Goal: Find specific page/section: Find specific page/section

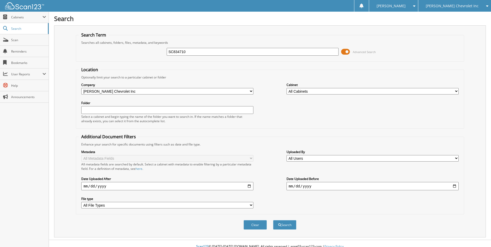
type input "SC834710"
click at [273, 220] on button "Search" at bounding box center [284, 225] width 23 height 10
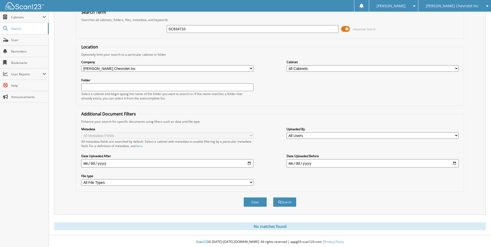
scroll to position [24, 0]
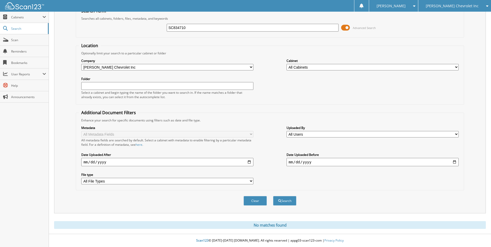
click at [447, 7] on span "[PERSON_NAME] Chevrolet Inc" at bounding box center [451, 5] width 53 height 3
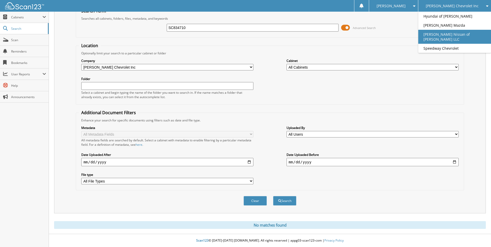
click at [446, 34] on link "[PERSON_NAME] Nissan of [PERSON_NAME] LLC" at bounding box center [454, 37] width 73 height 14
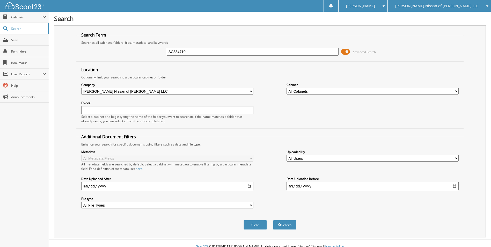
type input "SC834710"
click at [273, 220] on button "Search" at bounding box center [284, 225] width 23 height 10
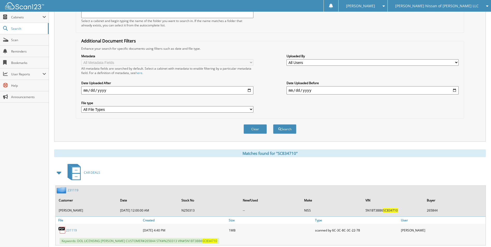
scroll to position [110, 0]
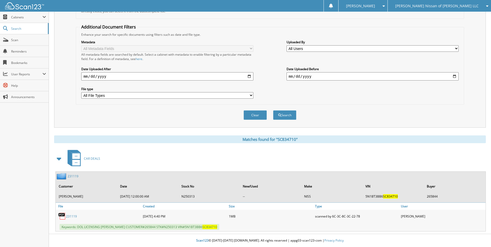
click at [74, 177] on link "231119" at bounding box center [72, 176] width 11 height 4
